Goal: Information Seeking & Learning: Learn about a topic

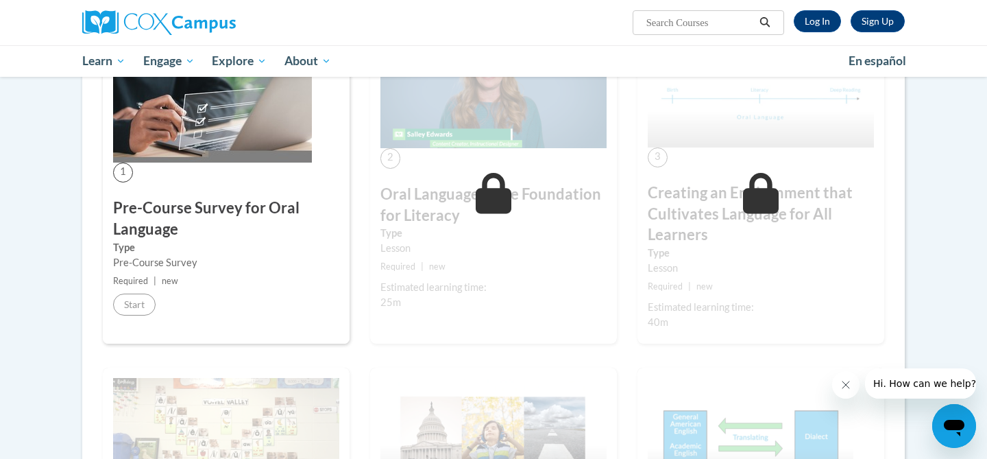
scroll to position [232, 0]
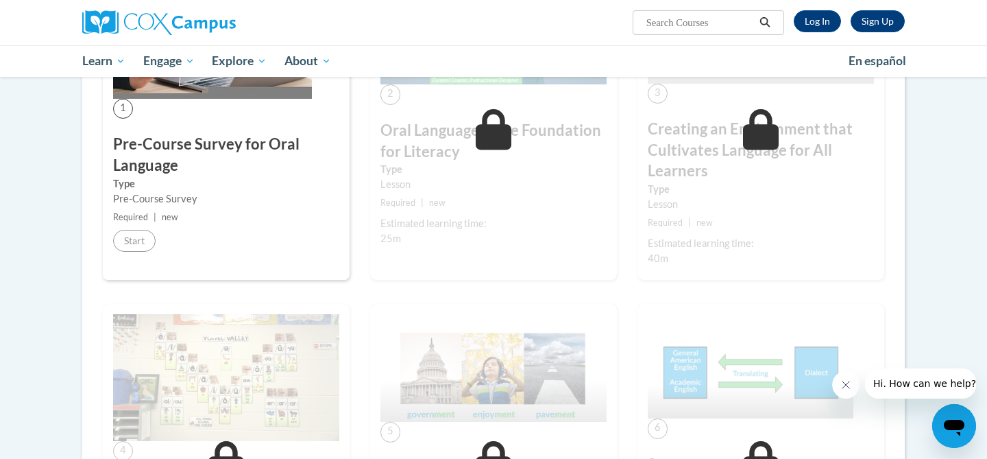
scroll to position [360, 0]
click at [506, 128] on icon at bounding box center [494, 128] width 36 height 41
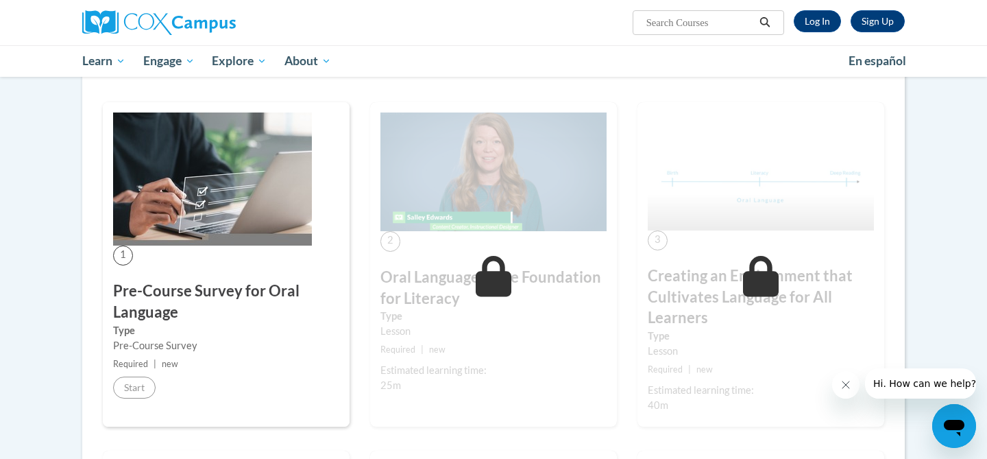
scroll to position [0, 0]
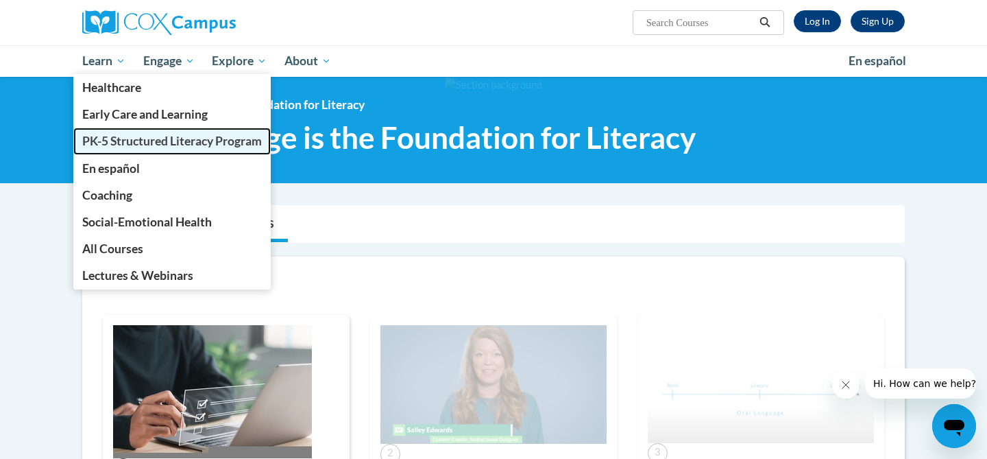
click at [136, 143] on span "PK-5 Structured Literacy Program" at bounding box center [172, 141] width 180 height 14
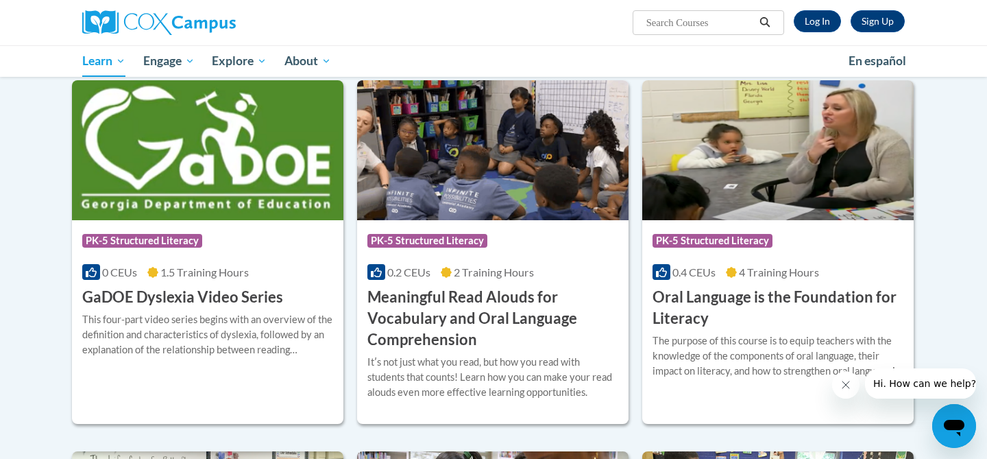
scroll to position [783, 0]
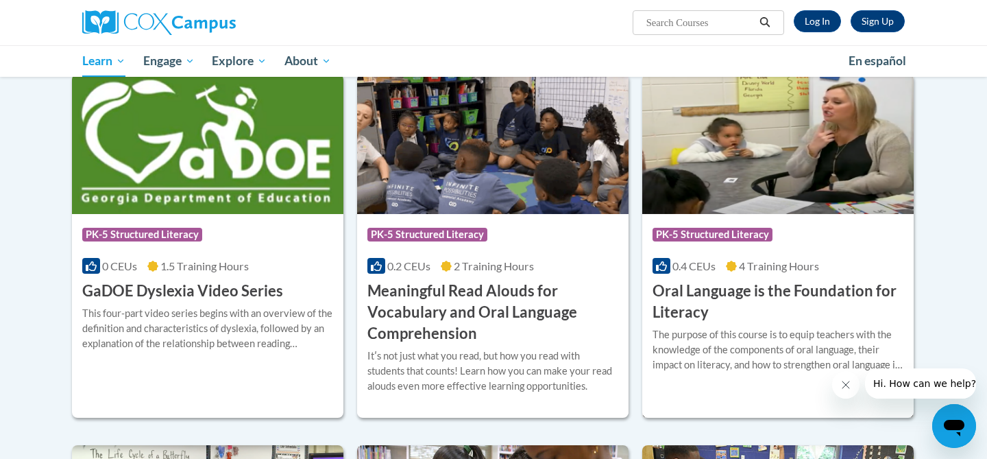
click at [815, 320] on h3 "Oral Language is the Foundation for Literacy" at bounding box center [777, 301] width 251 height 42
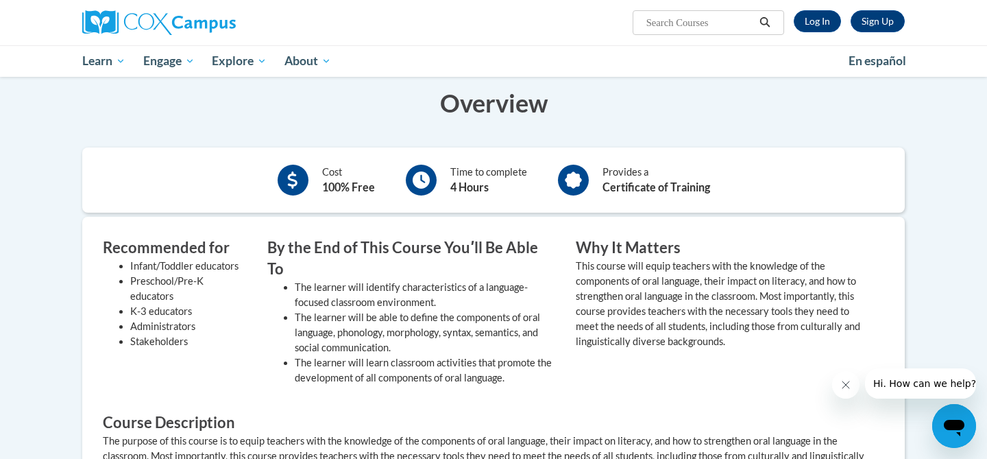
scroll to position [310, 0]
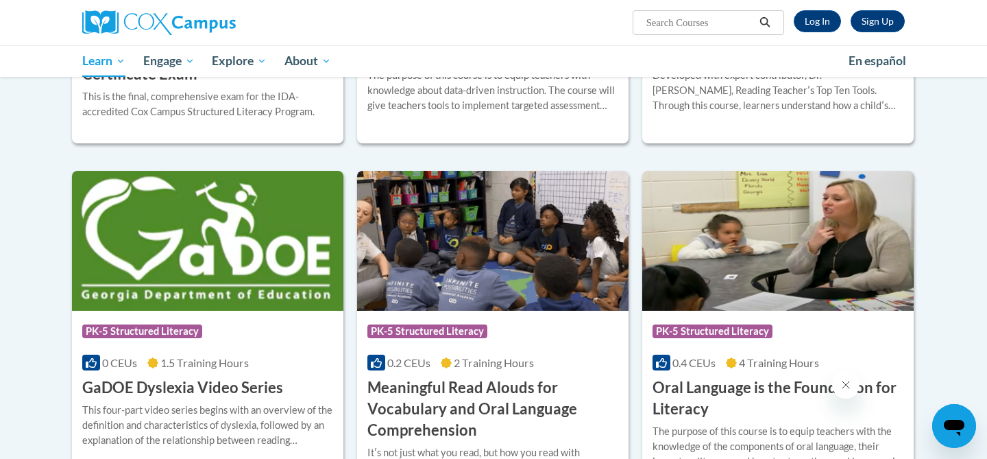
scroll to position [690, 0]
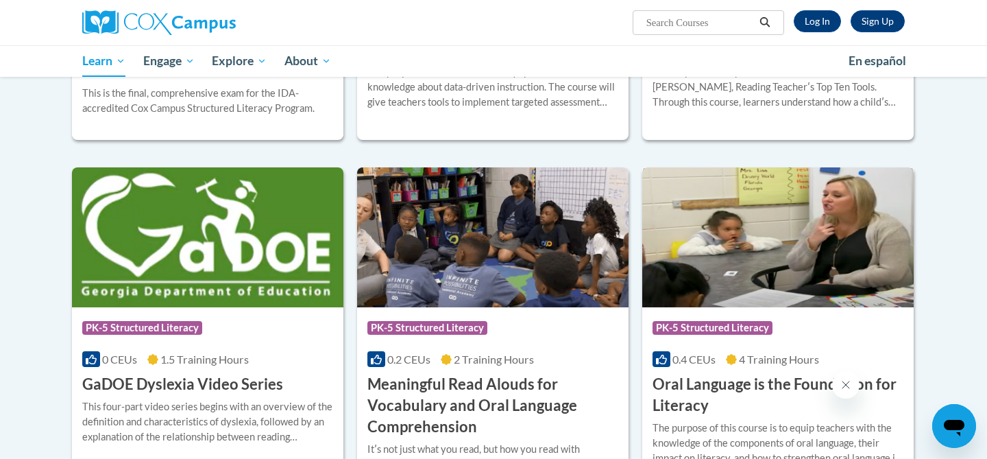
click at [783, 300] on img at bounding box center [777, 237] width 271 height 140
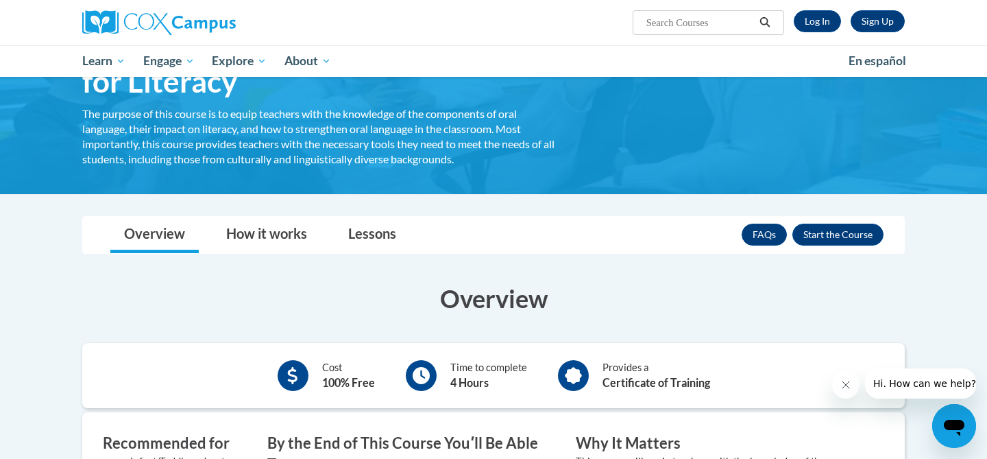
scroll to position [119, 0]
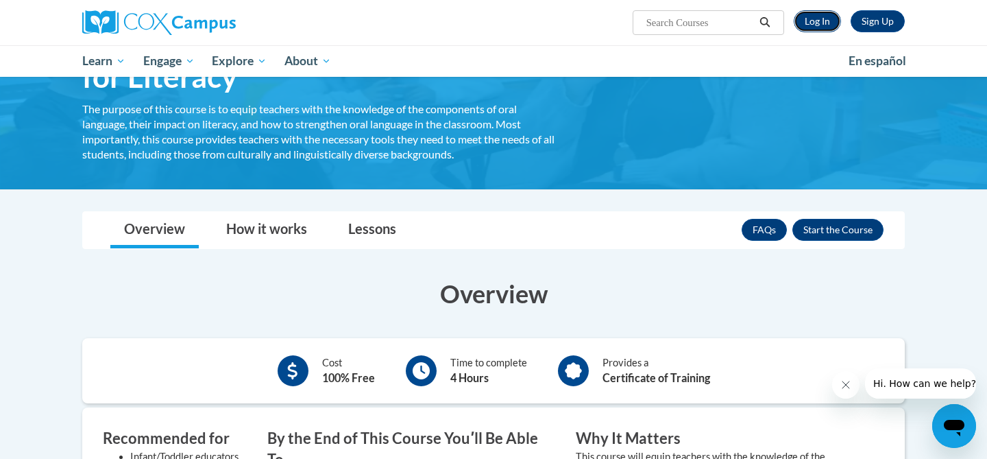
click at [817, 19] on link "Log In" at bounding box center [817, 21] width 47 height 22
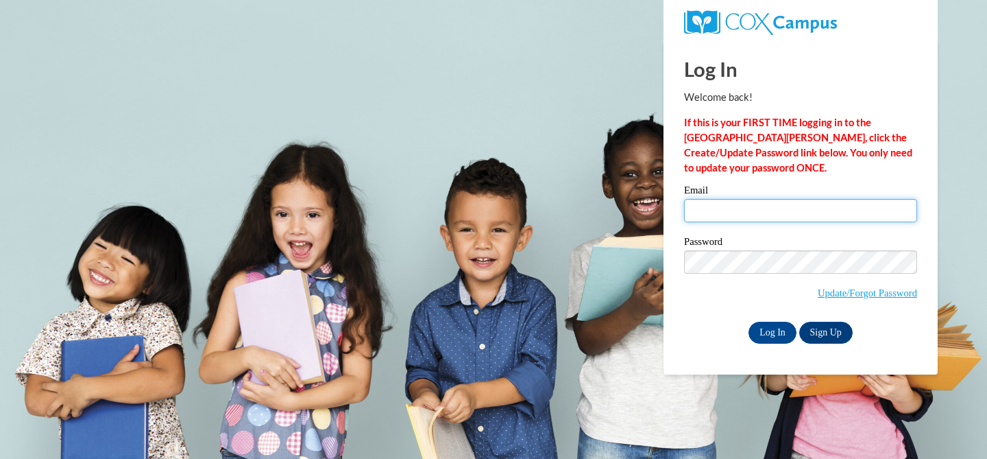
click at [731, 214] on input "Email" at bounding box center [800, 210] width 233 height 23
type input "kristy.marie2@gmail.com"
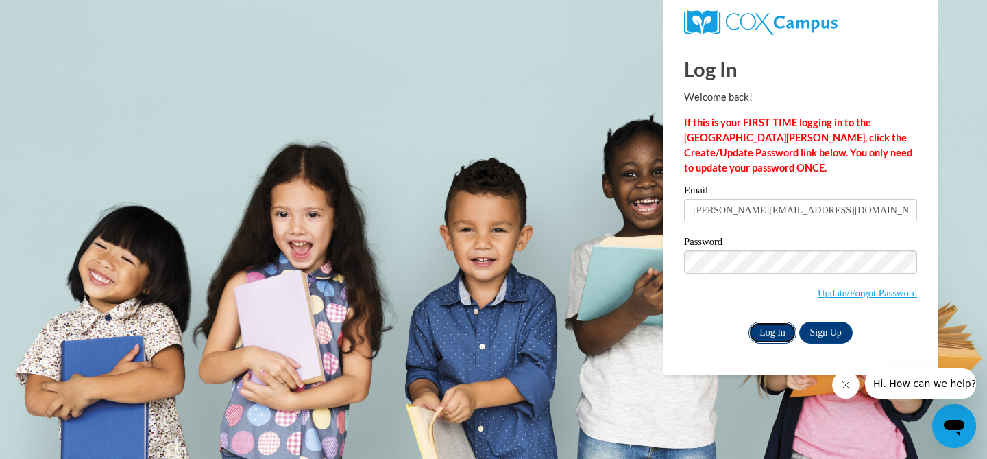
click at [768, 333] on input "Log In" at bounding box center [772, 332] width 48 height 22
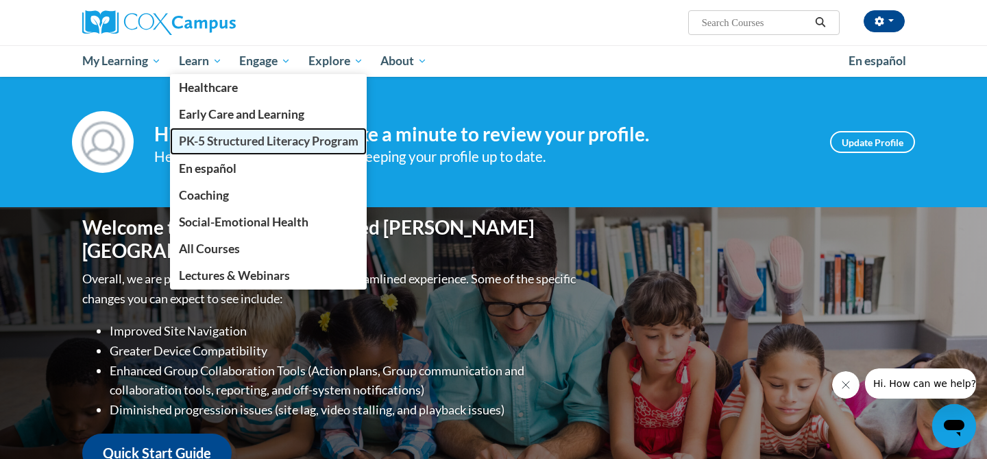
click at [198, 135] on span "PK-5 Structured Literacy Program" at bounding box center [269, 141] width 180 height 14
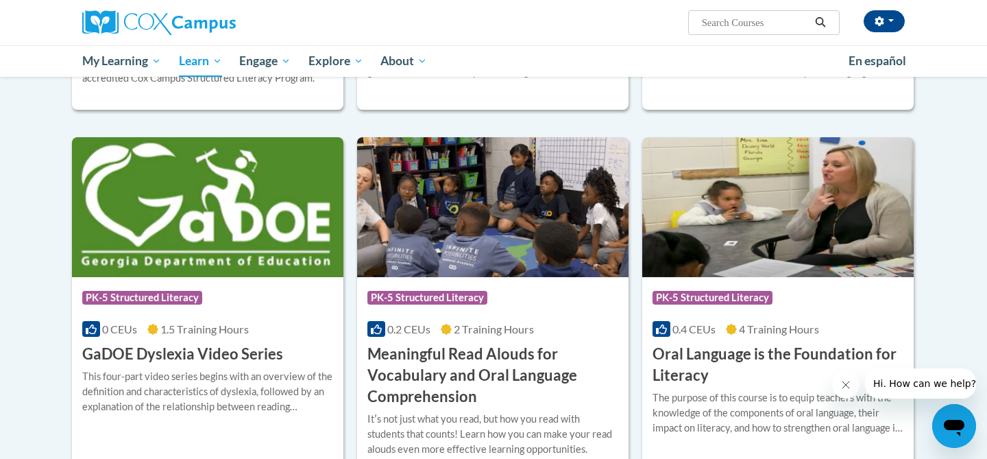
scroll to position [730, 0]
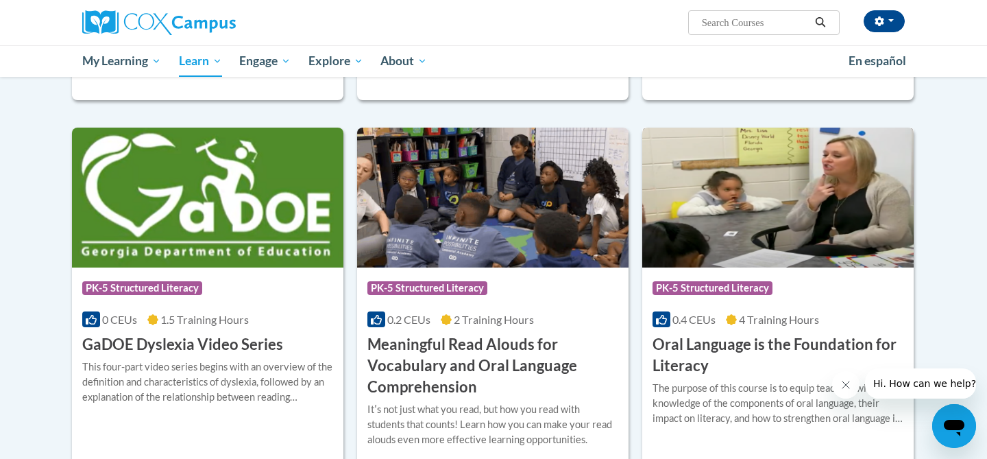
click at [727, 340] on h3 "Oral Language is the Foundation for Literacy" at bounding box center [777, 355] width 251 height 42
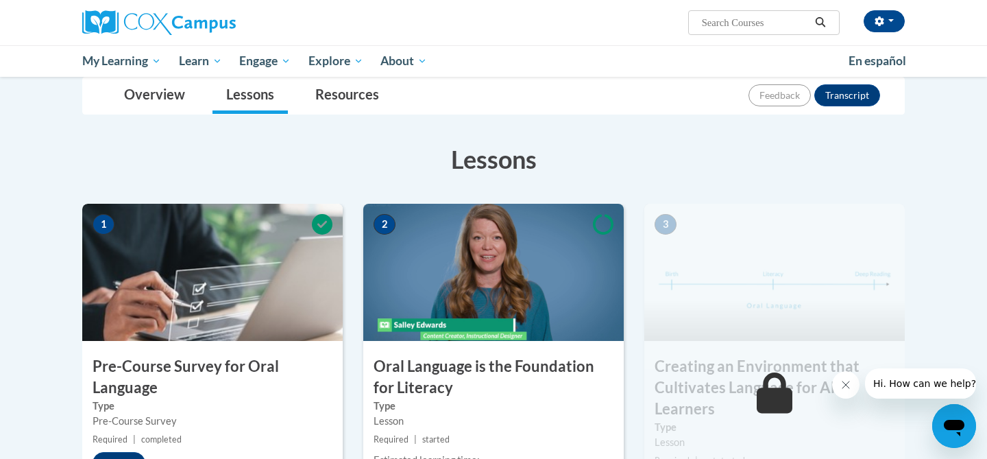
scroll to position [163, 0]
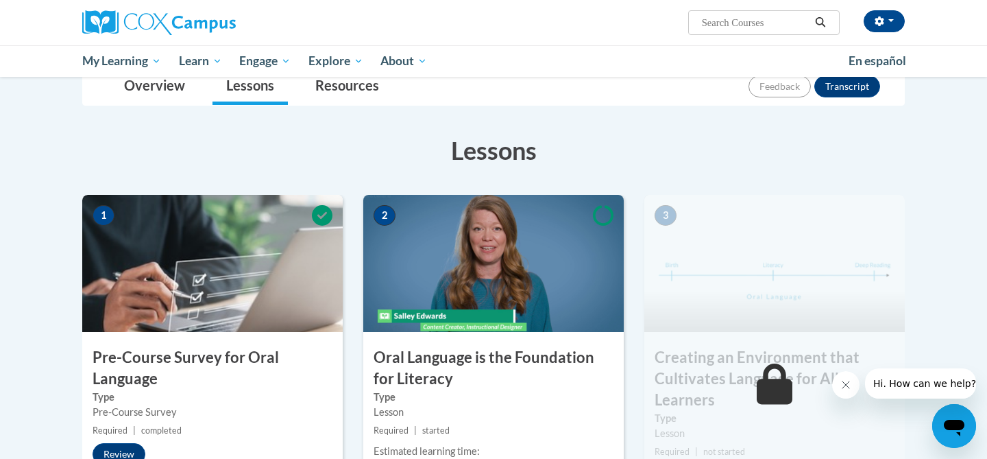
click at [527, 358] on h3 "Oral Language is the Foundation for Literacy" at bounding box center [493, 368] width 260 height 42
click at [456, 275] on img at bounding box center [493, 263] width 260 height 137
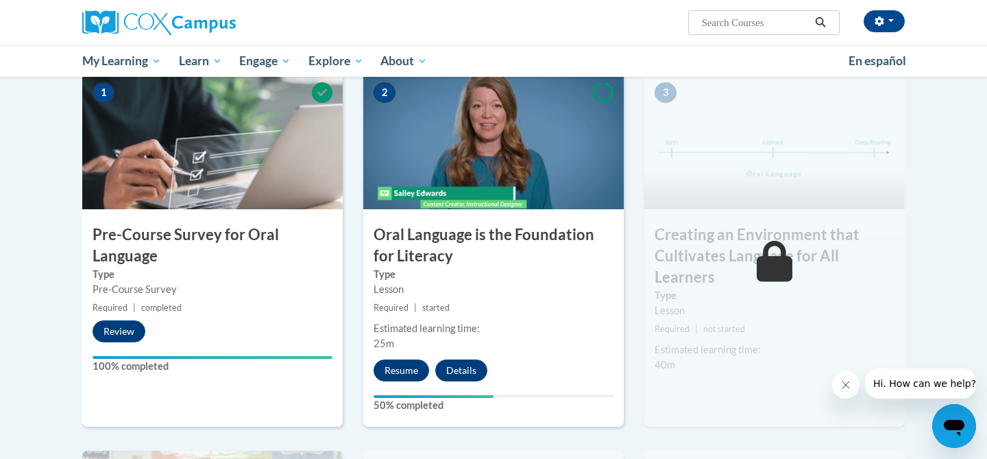
scroll to position [291, 0]
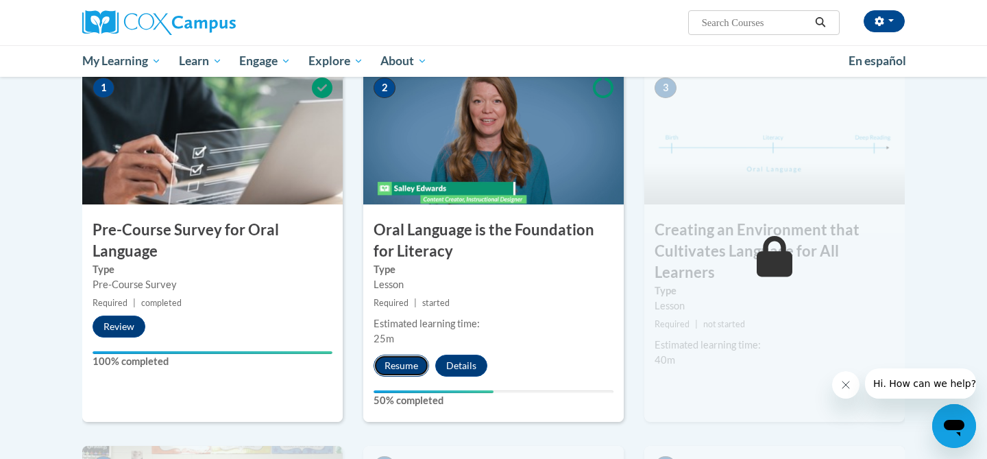
click at [404, 367] on button "Resume" at bounding box center [402, 365] width 56 height 22
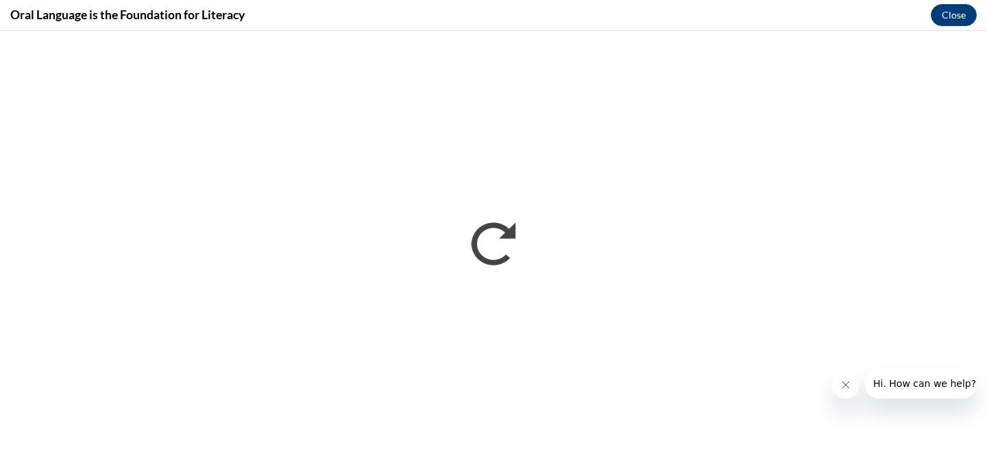
scroll to position [0, 0]
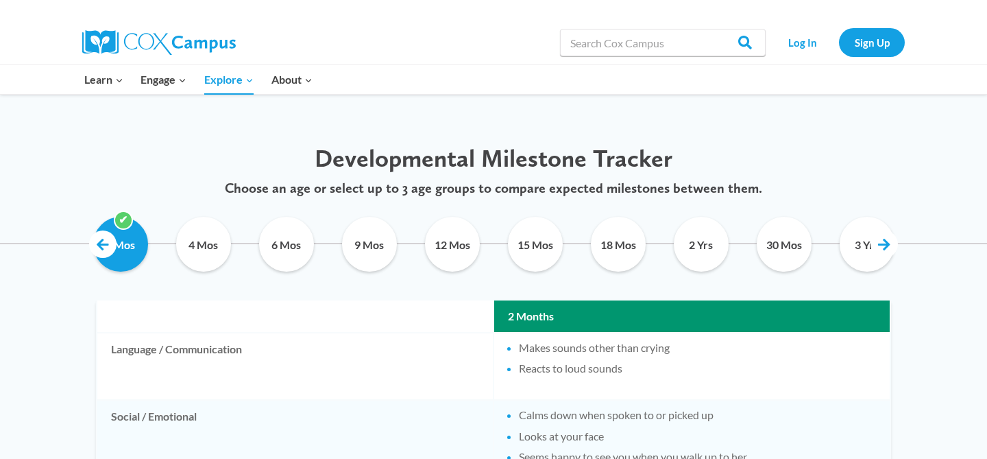
scroll to position [653, 0]
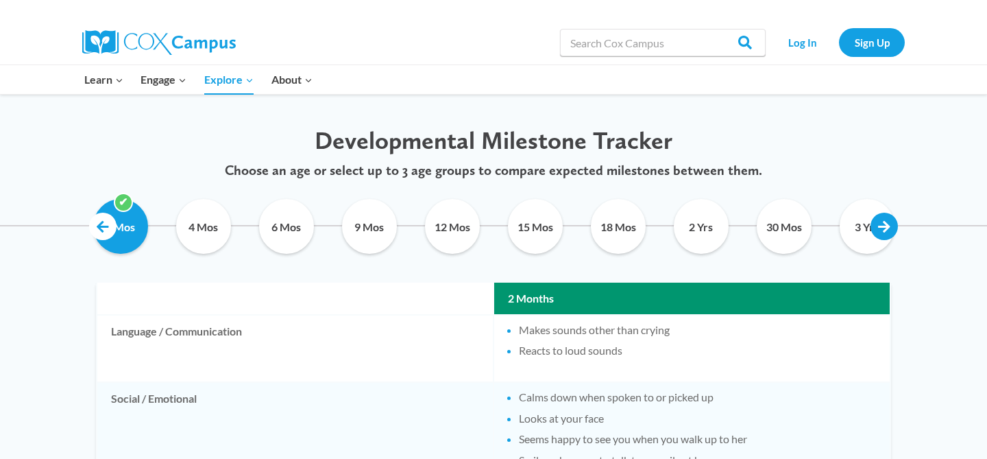
click at [880, 227] on link at bounding box center [883, 225] width 27 height 27
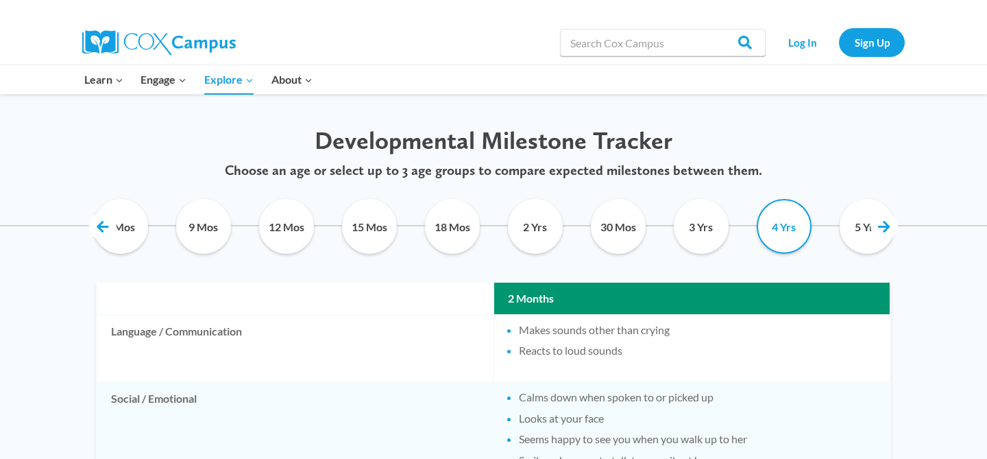
click at [785, 229] on input "4 Yrs" at bounding box center [784, 226] width 62 height 55
checkbox input "true"
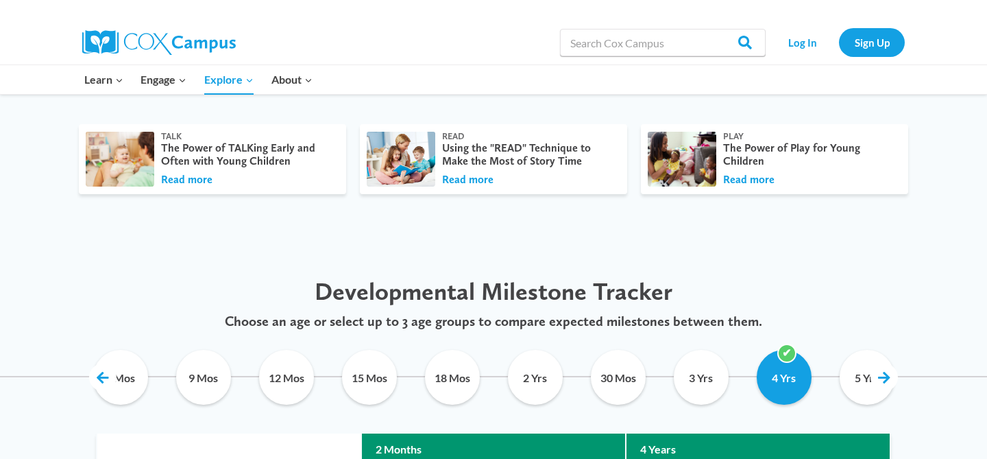
scroll to position [0, 0]
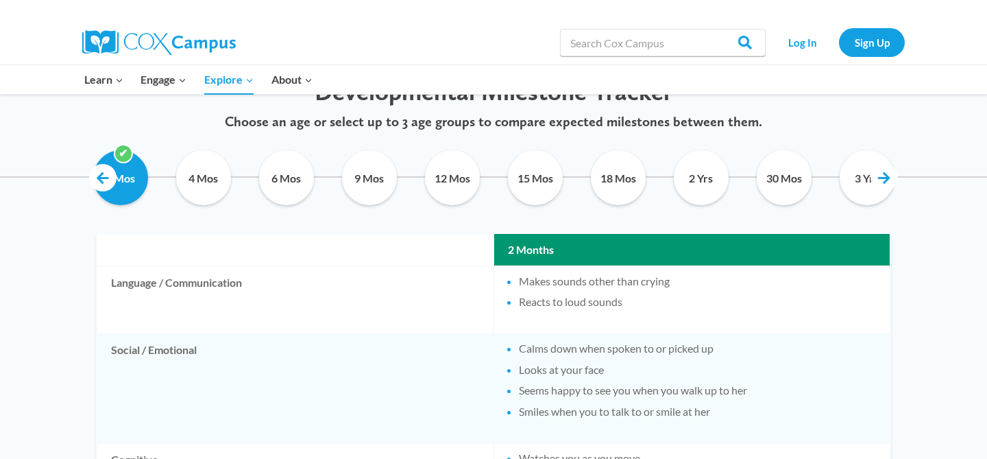
scroll to position [696, 0]
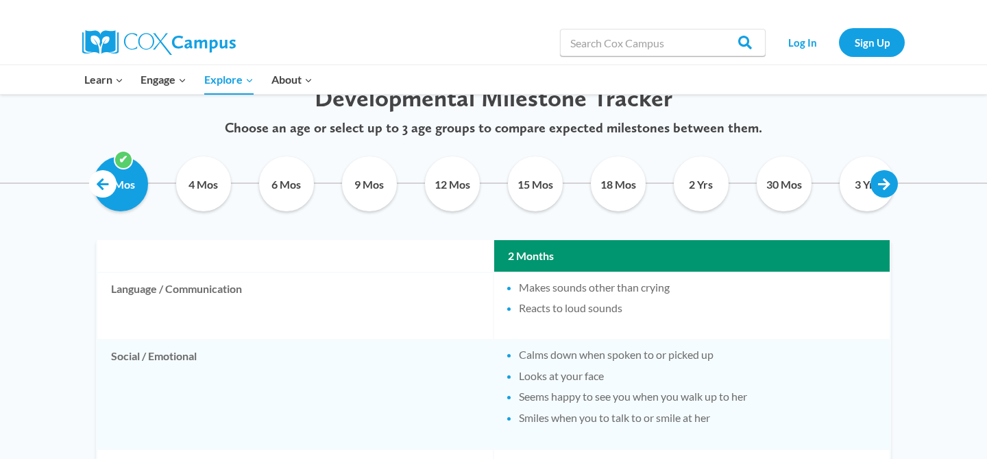
click at [882, 186] on link at bounding box center [883, 183] width 27 height 27
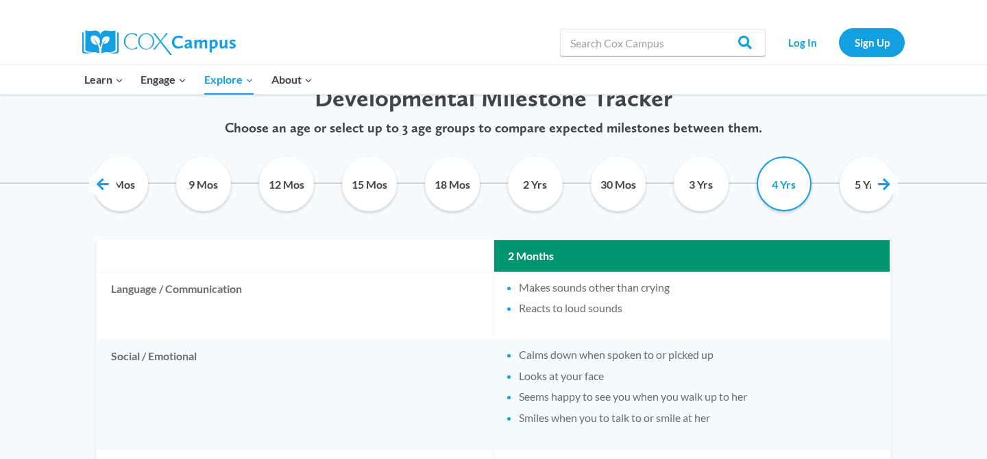
click at [795, 182] on input "4 Yrs" at bounding box center [784, 183] width 62 height 55
checkbox input "true"
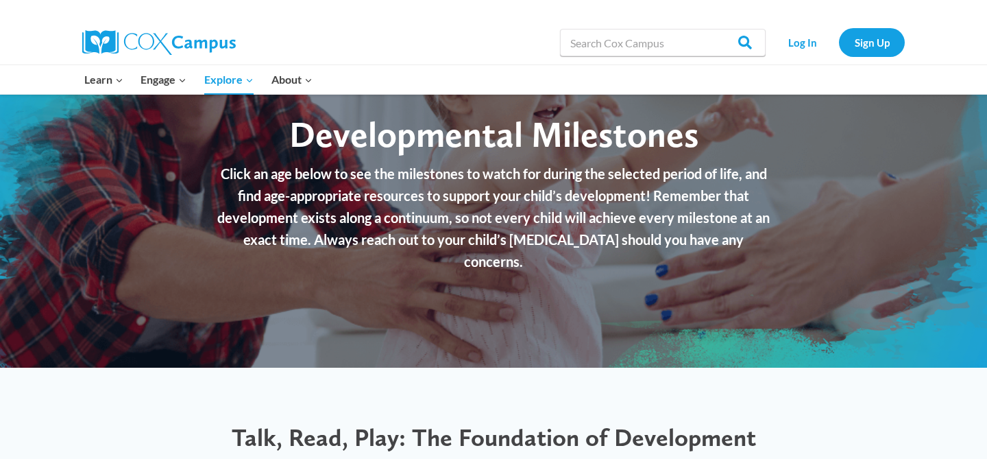
scroll to position [68, 0]
